Goal: Communication & Community: Answer question/provide support

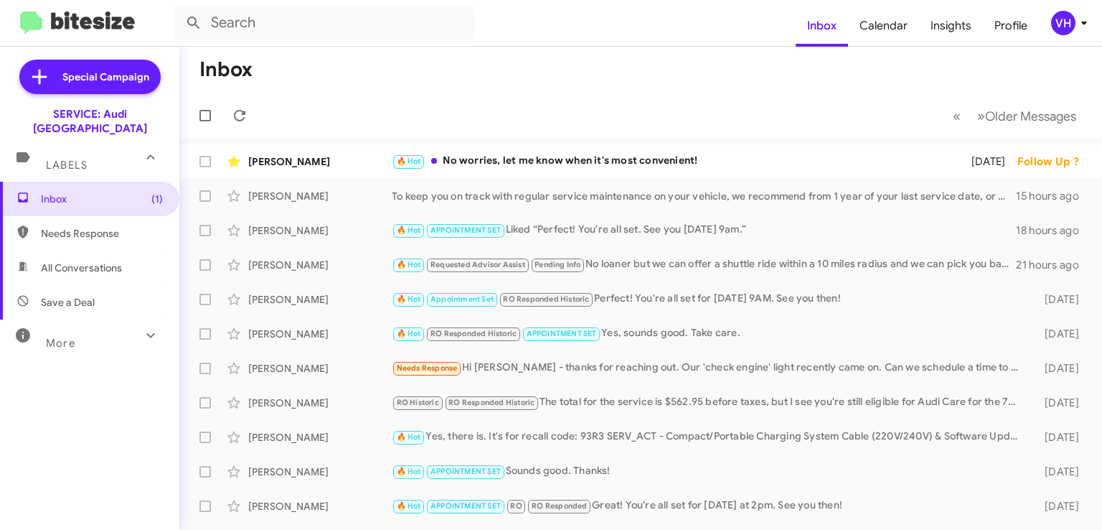
click at [347, 159] on div "[PERSON_NAME]" at bounding box center [320, 161] width 144 height 14
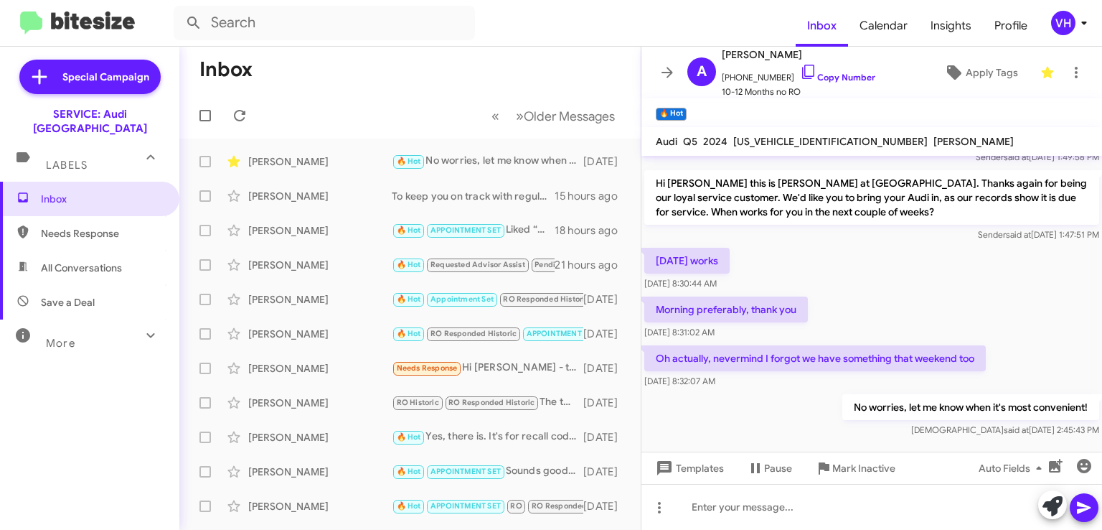
scroll to position [90, 0]
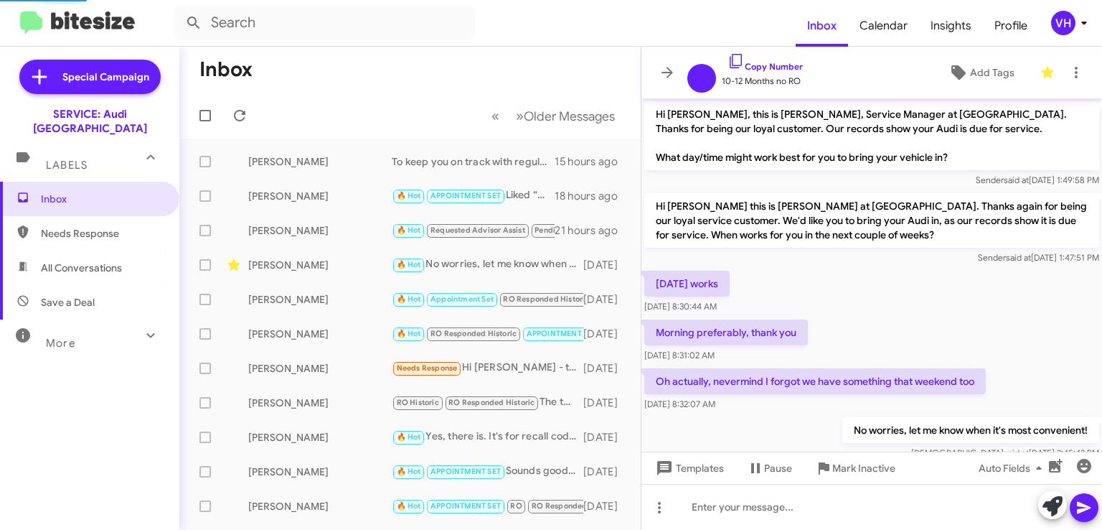
scroll to position [33, 0]
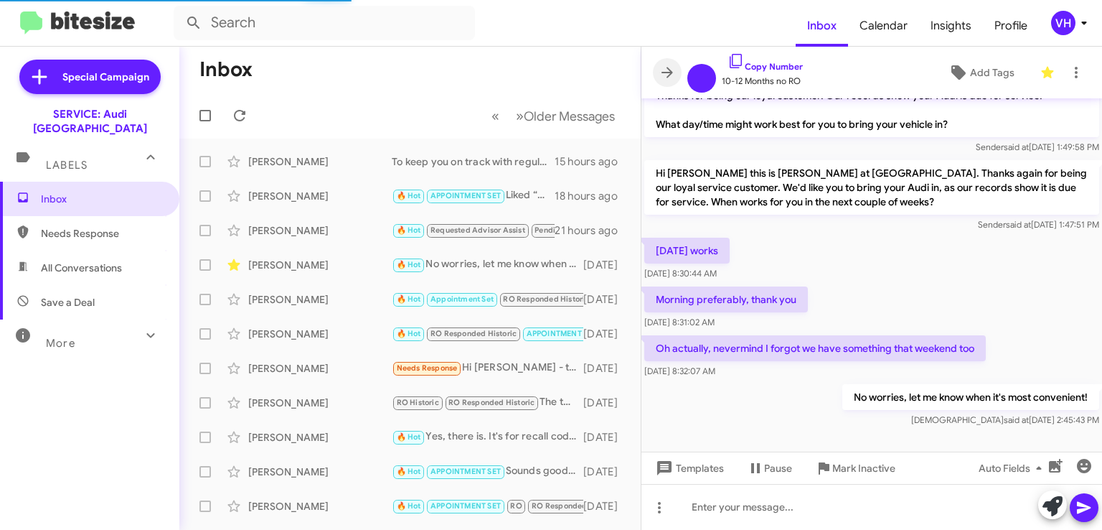
click at [670, 64] on icon at bounding box center [667, 72] width 17 height 17
